Goal: Information Seeking & Learning: Learn about a topic

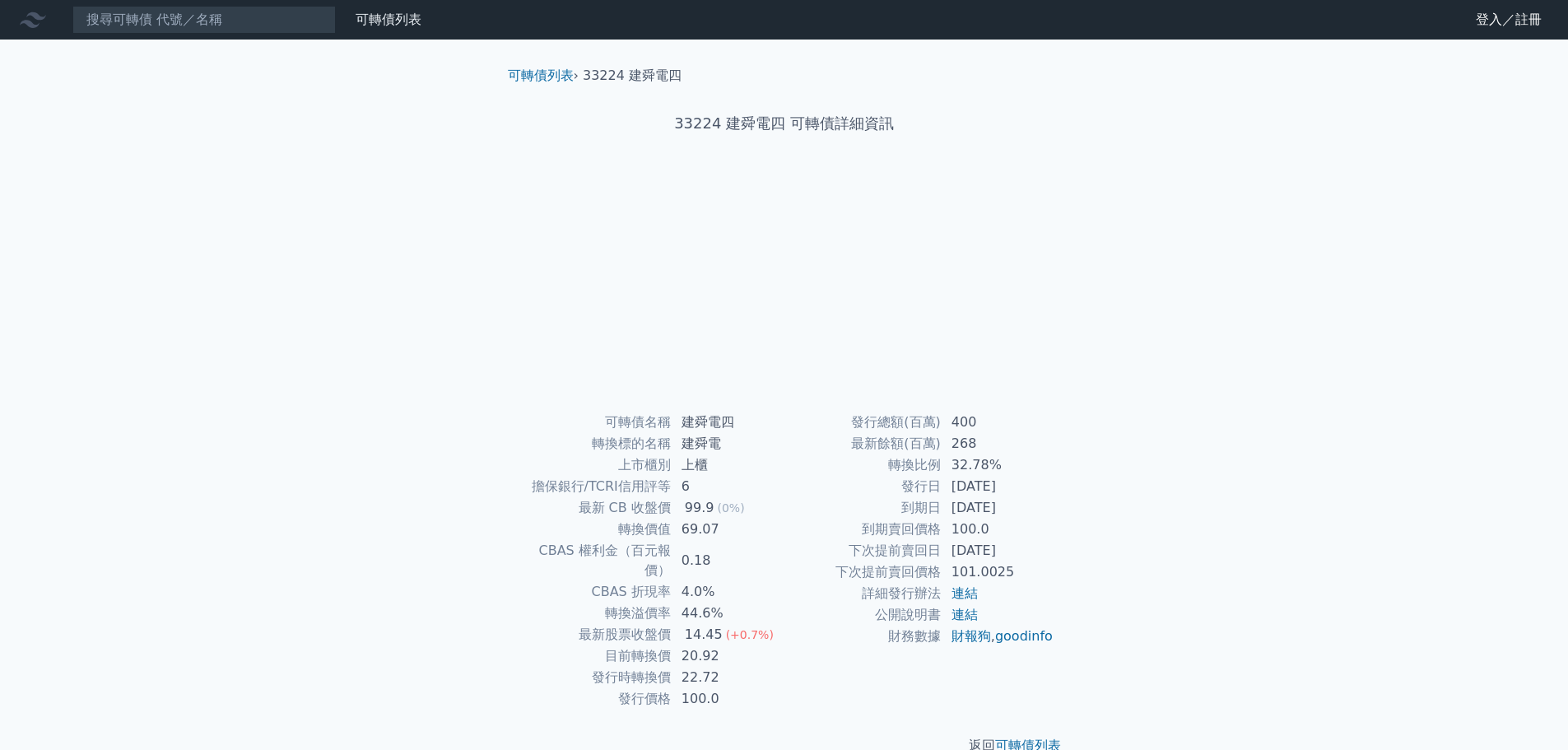
click at [979, 463] on td "32.78%" at bounding box center [998, 465] width 113 height 21
click at [179, 17] on input at bounding box center [204, 19] width 264 height 28
type input "33225"
click at [264, 247] on div "33225 可轉債列表 財務數據 可轉債列表 財務數據 登入／註冊 登入／註冊 可轉債列表 › 33224 建舜電四 33224 建舜電四 可轉債詳細資訊 可…" at bounding box center [784, 390] width 1568 height 782
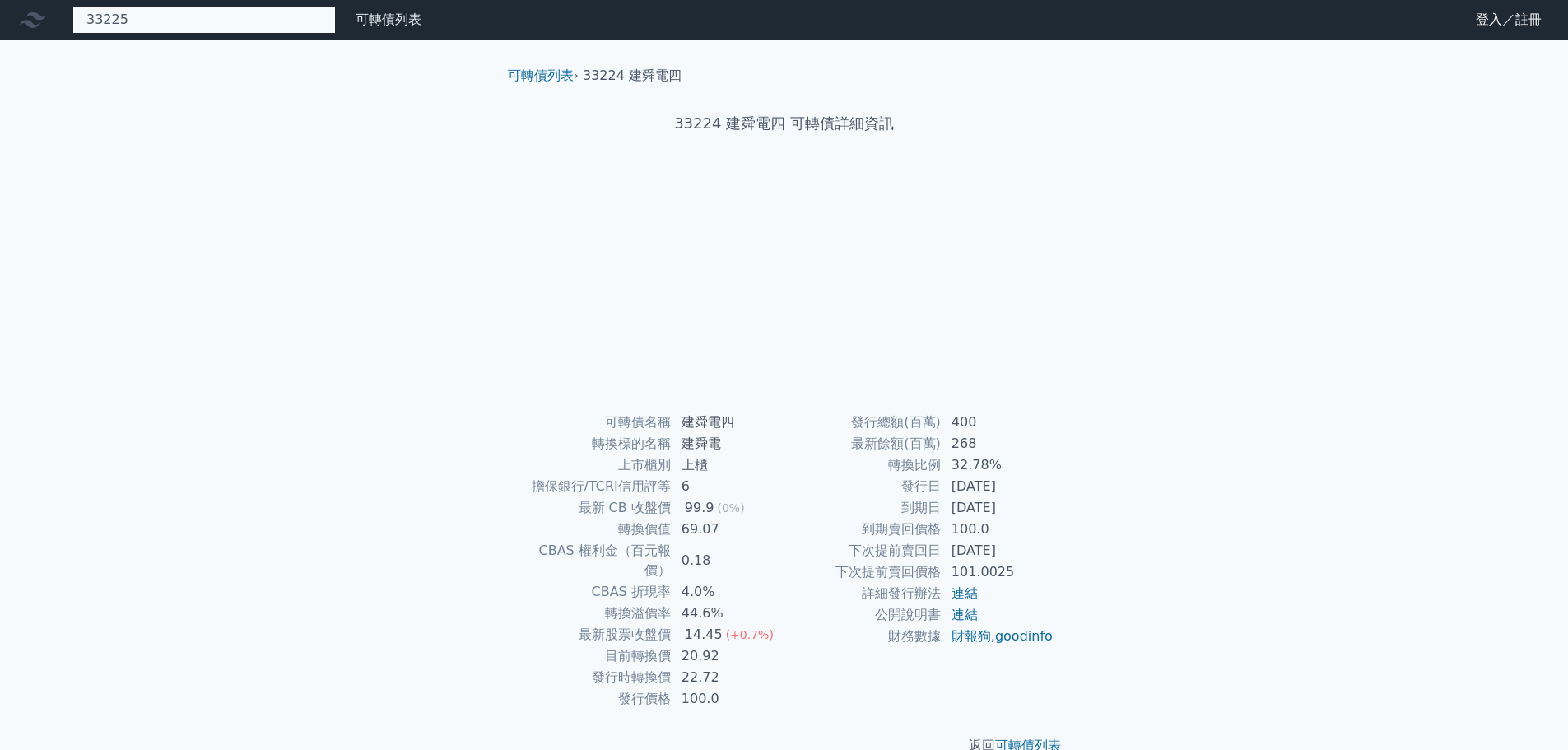
click at [316, 19] on input "33225" at bounding box center [204, 19] width 264 height 28
click at [1269, 207] on div "33225 可轉債列表 財務數據 可轉債列表 財務數據 登入／註冊 登入／註冊 可轉債列表 › 33224 建舜電四 33224 建舜電四 可轉債詳細資訊 可…" at bounding box center [784, 390] width 1568 height 782
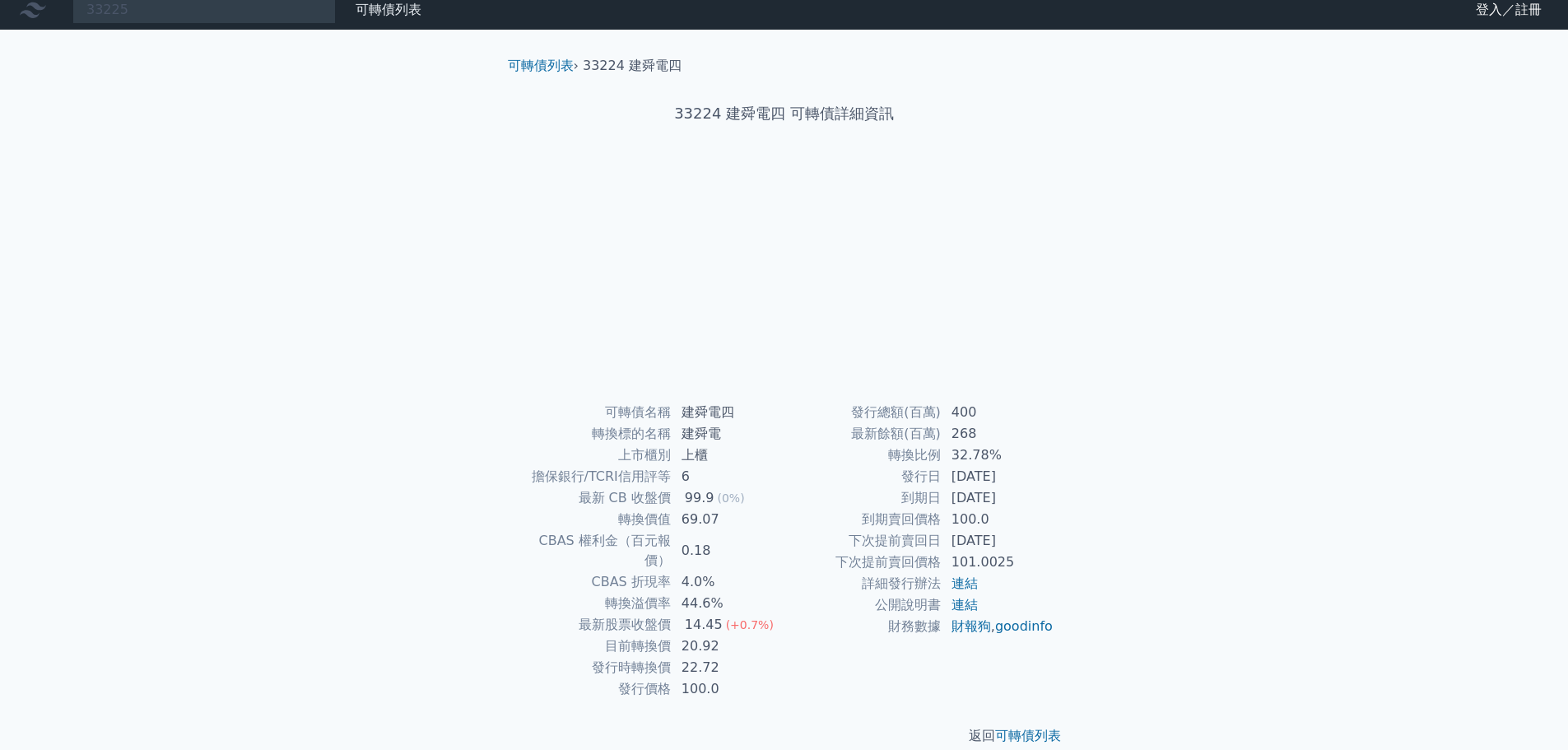
scroll to position [13, 0]
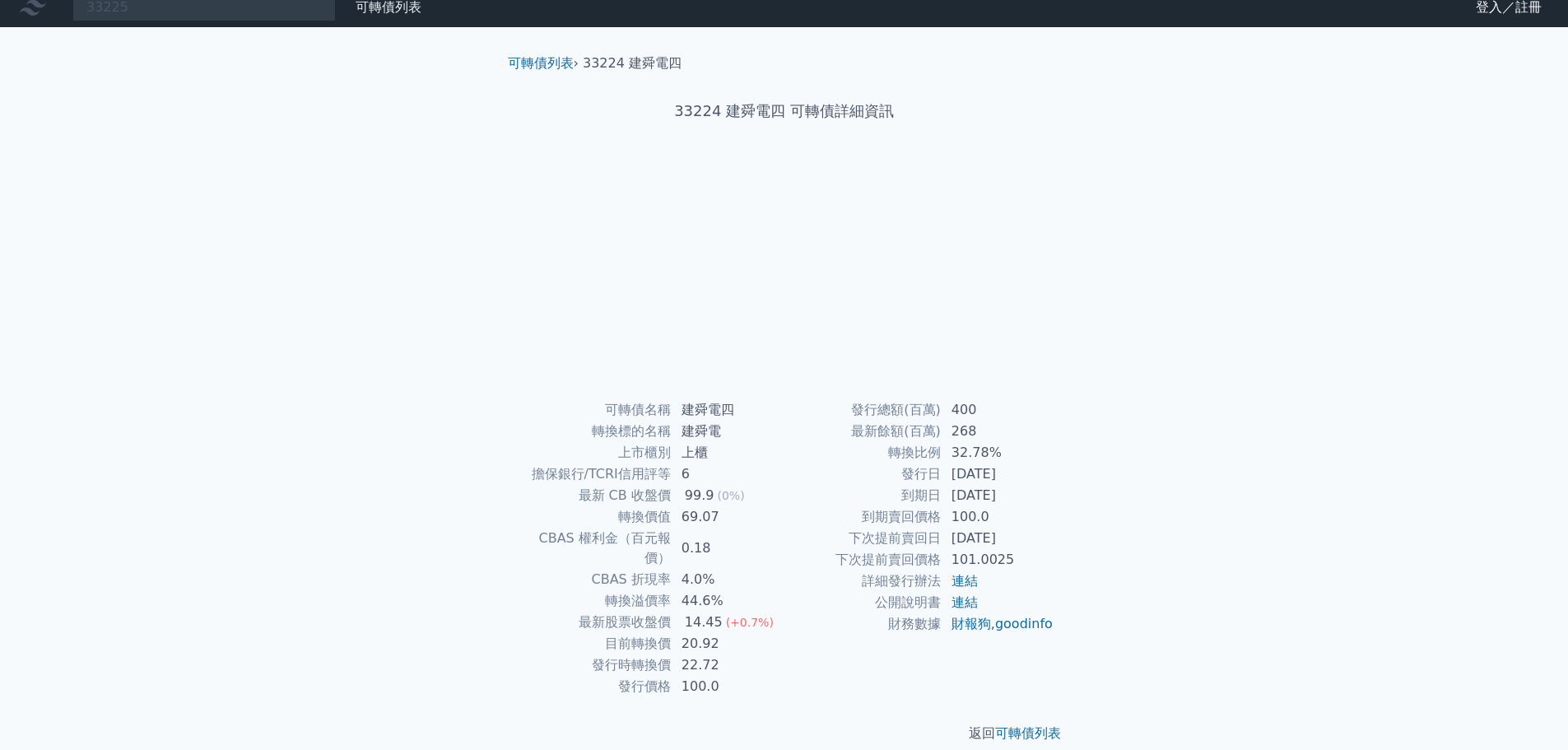
click at [1012, 704] on div "返回 可轉債列表" at bounding box center [784, 734] width 580 height 72
click at [1018, 726] on link "可轉債列表" at bounding box center [1028, 734] width 66 height 15
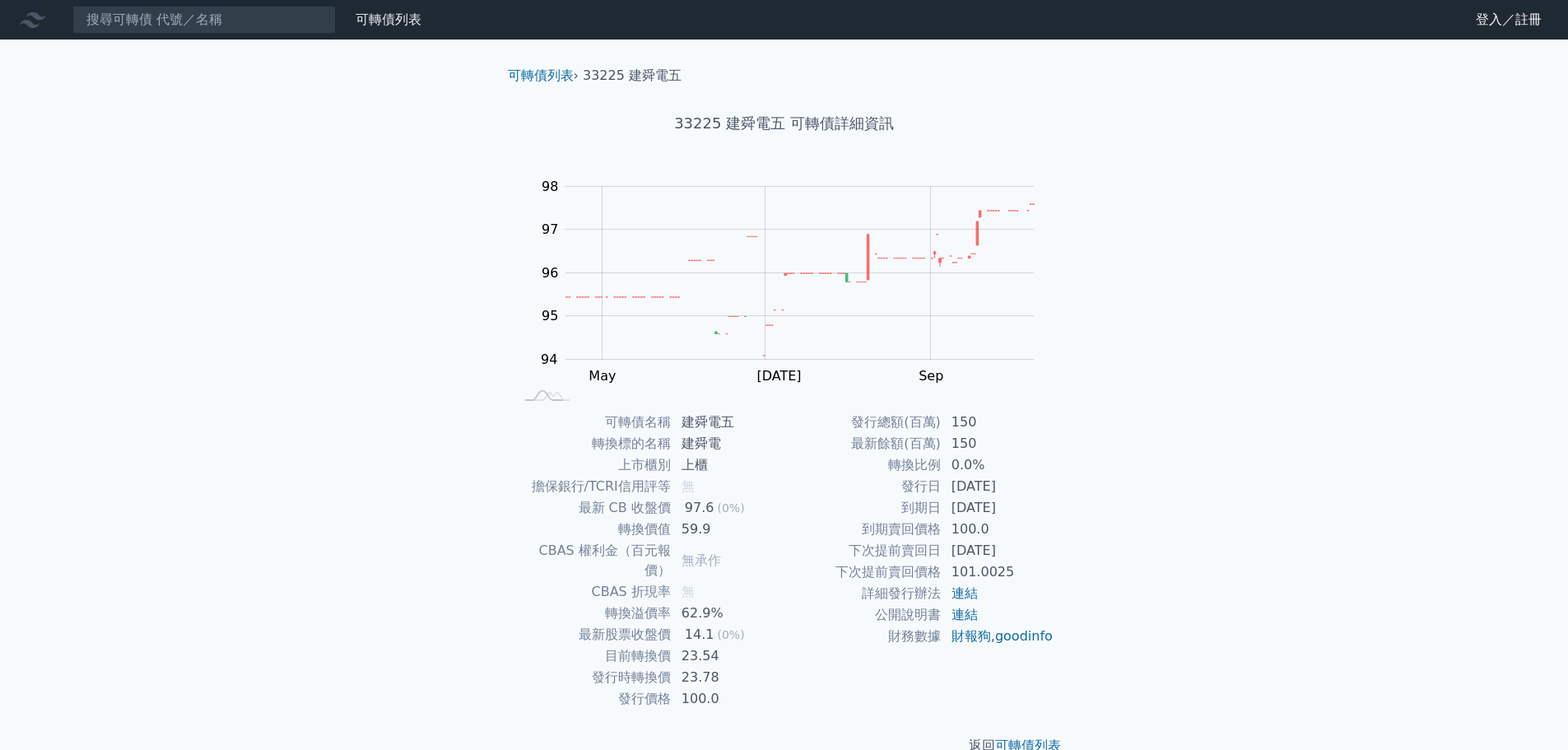
click at [704, 646] on td "23.54" at bounding box center [727, 656] width 113 height 21
